Goal: Task Accomplishment & Management: Manage account settings

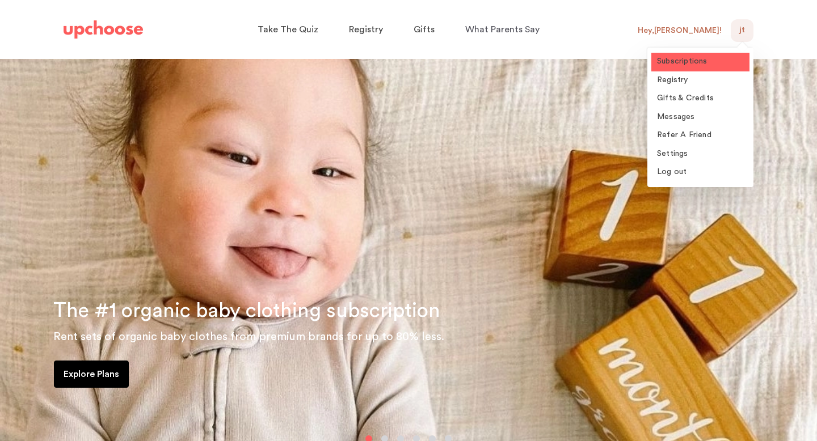
click at [675, 68] on link "Subscriptions" at bounding box center [700, 62] width 98 height 19
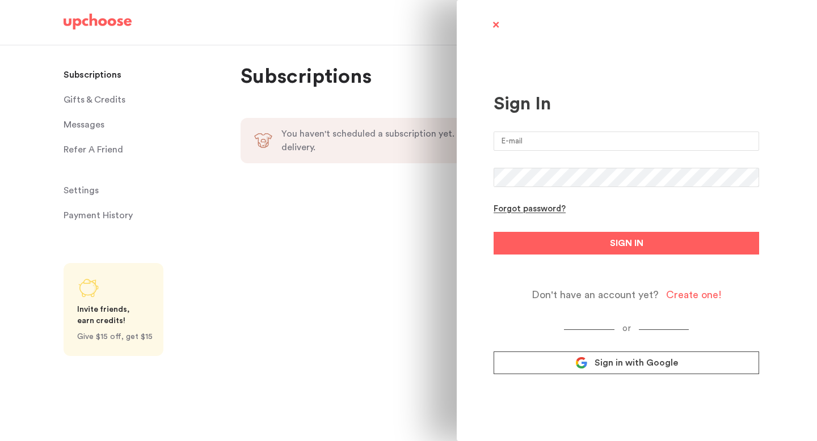
click at [601, 363] on span "Sign in with Google" at bounding box center [635, 362] width 83 height 11
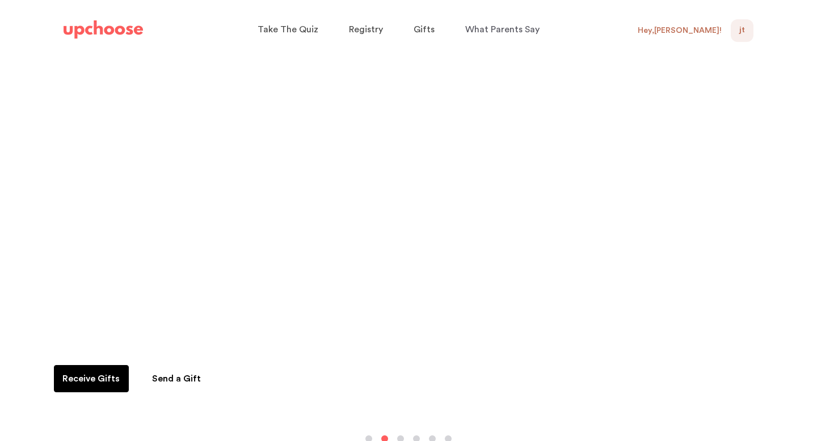
click at [742, 27] on span "JT" at bounding box center [742, 31] width 6 height 14
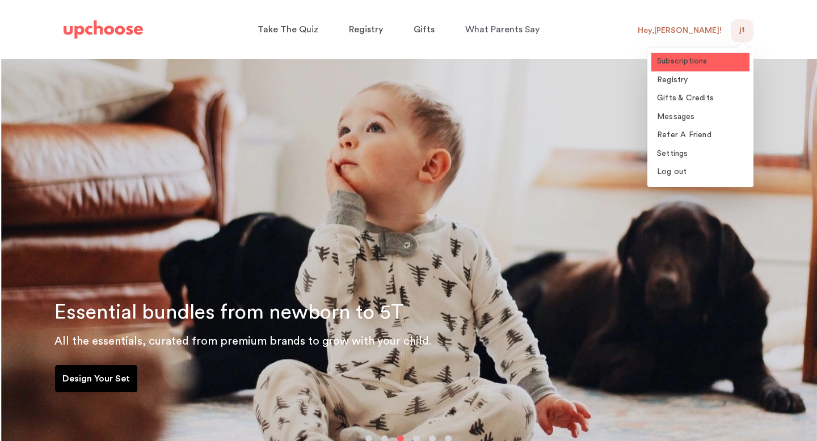
click at [691, 61] on span "Subscriptions" at bounding box center [682, 61] width 50 height 8
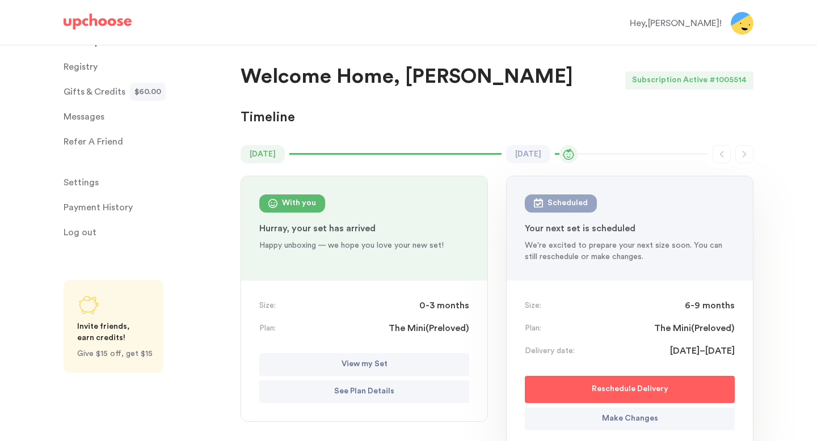
scroll to position [5, 0]
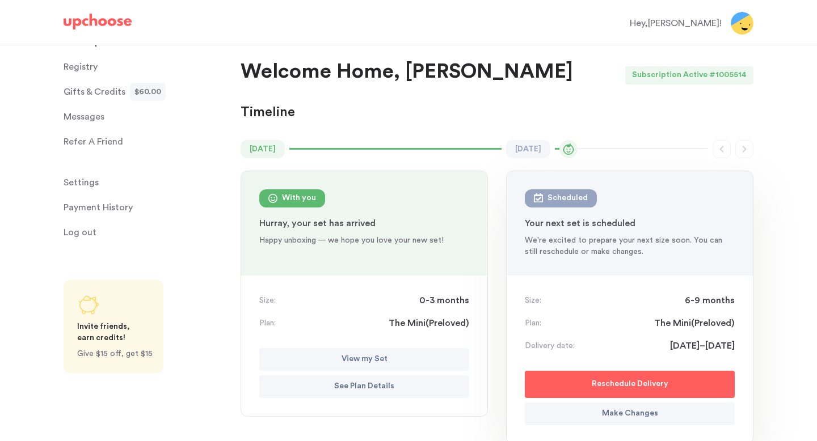
click at [660, 385] on p "Reschedule Delivery" at bounding box center [630, 385] width 77 height 14
select select "September"
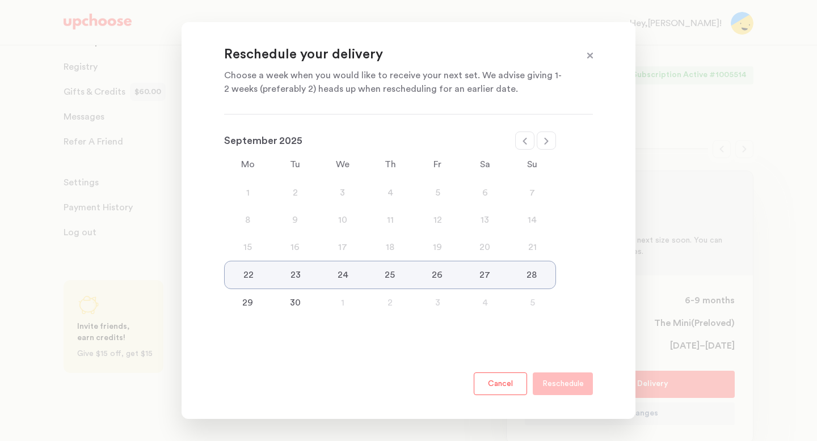
click at [406, 247] on div "18" at bounding box center [390, 247] width 48 height 14
click at [499, 391] on button "Cancel" at bounding box center [500, 384] width 53 height 23
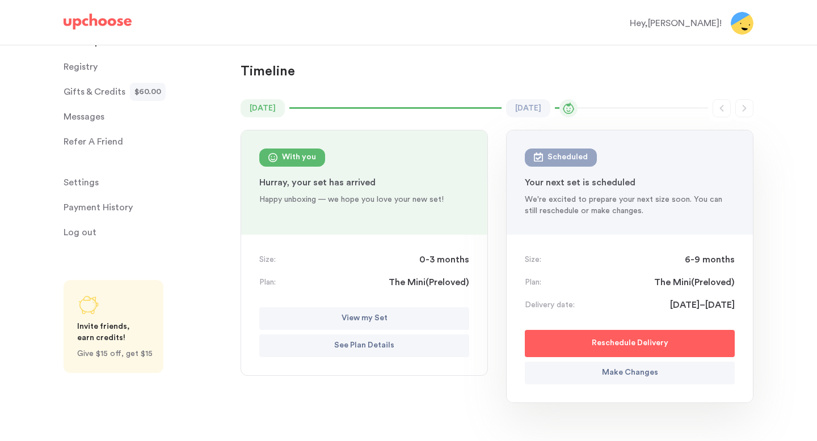
scroll to position [91, 0]
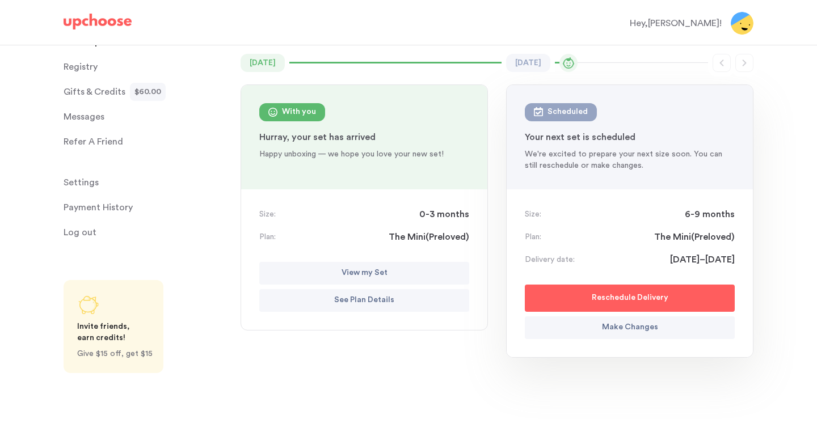
click at [77, 206] on p "Payment History" at bounding box center [98, 207] width 69 height 23
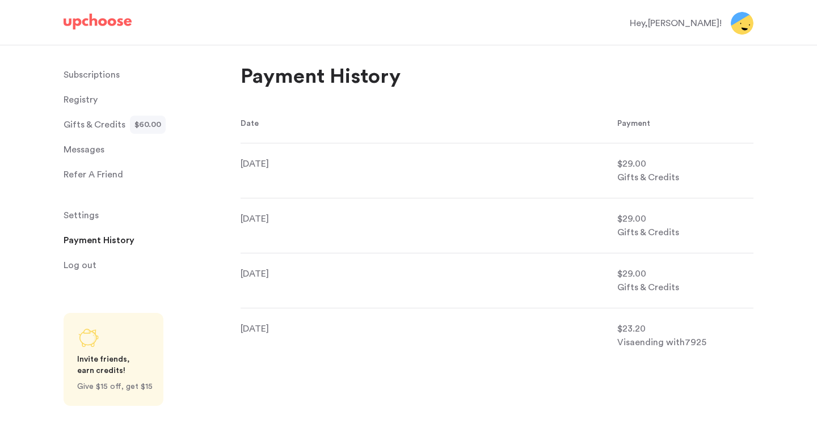
click at [101, 69] on p "Subscriptions" at bounding box center [92, 75] width 56 height 23
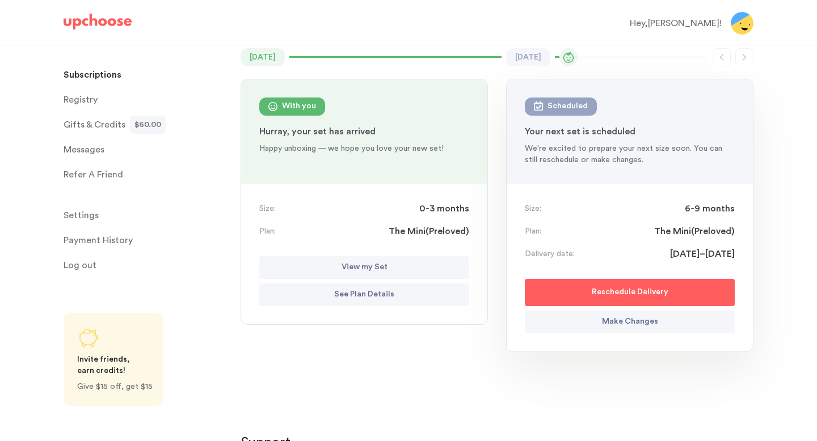
scroll to position [99, 0]
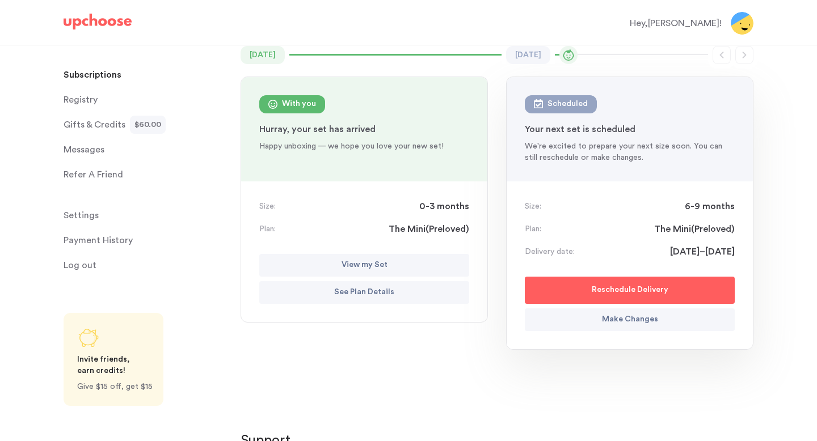
click at [362, 294] on p "See Plan Details" at bounding box center [364, 293] width 60 height 14
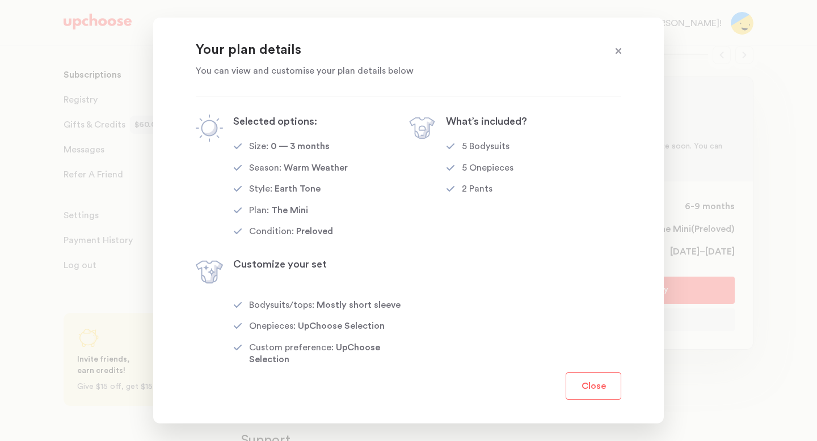
scroll to position [5, 0]
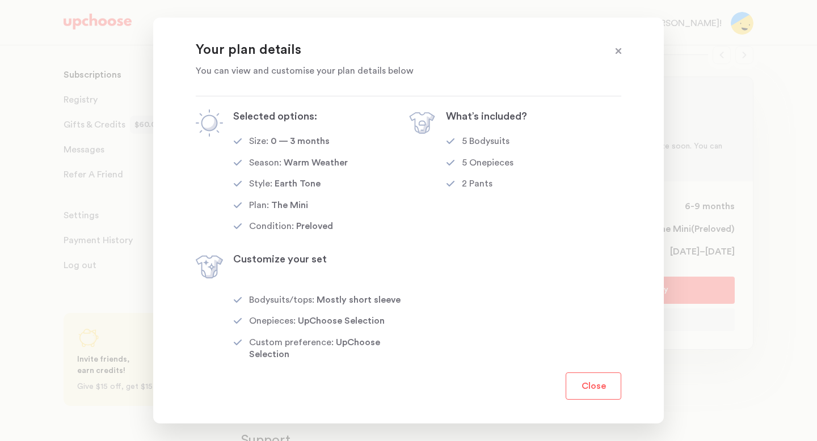
click at [571, 391] on button "Close" at bounding box center [593, 386] width 56 height 27
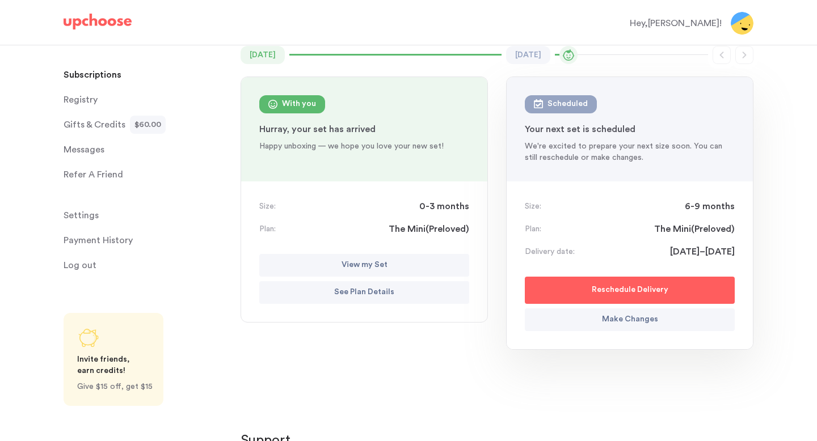
click at [609, 320] on p "Make Changes" at bounding box center [630, 320] width 56 height 14
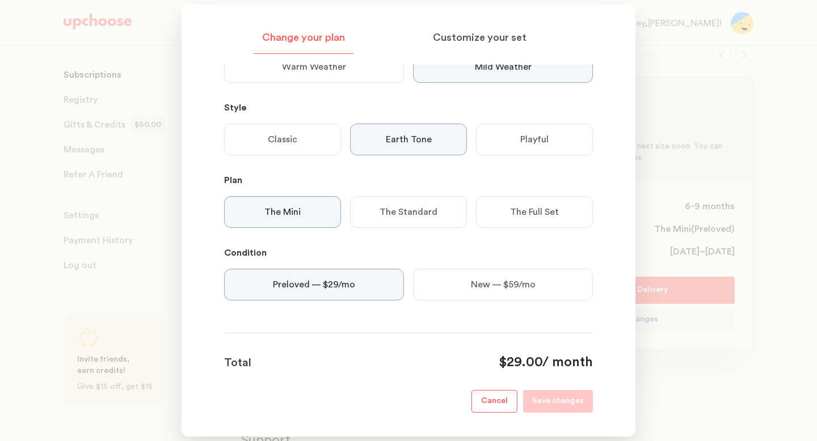
scroll to position [212, 0]
click at [483, 409] on button "Cancel" at bounding box center [494, 401] width 46 height 23
